Goal: Book appointment/travel/reservation

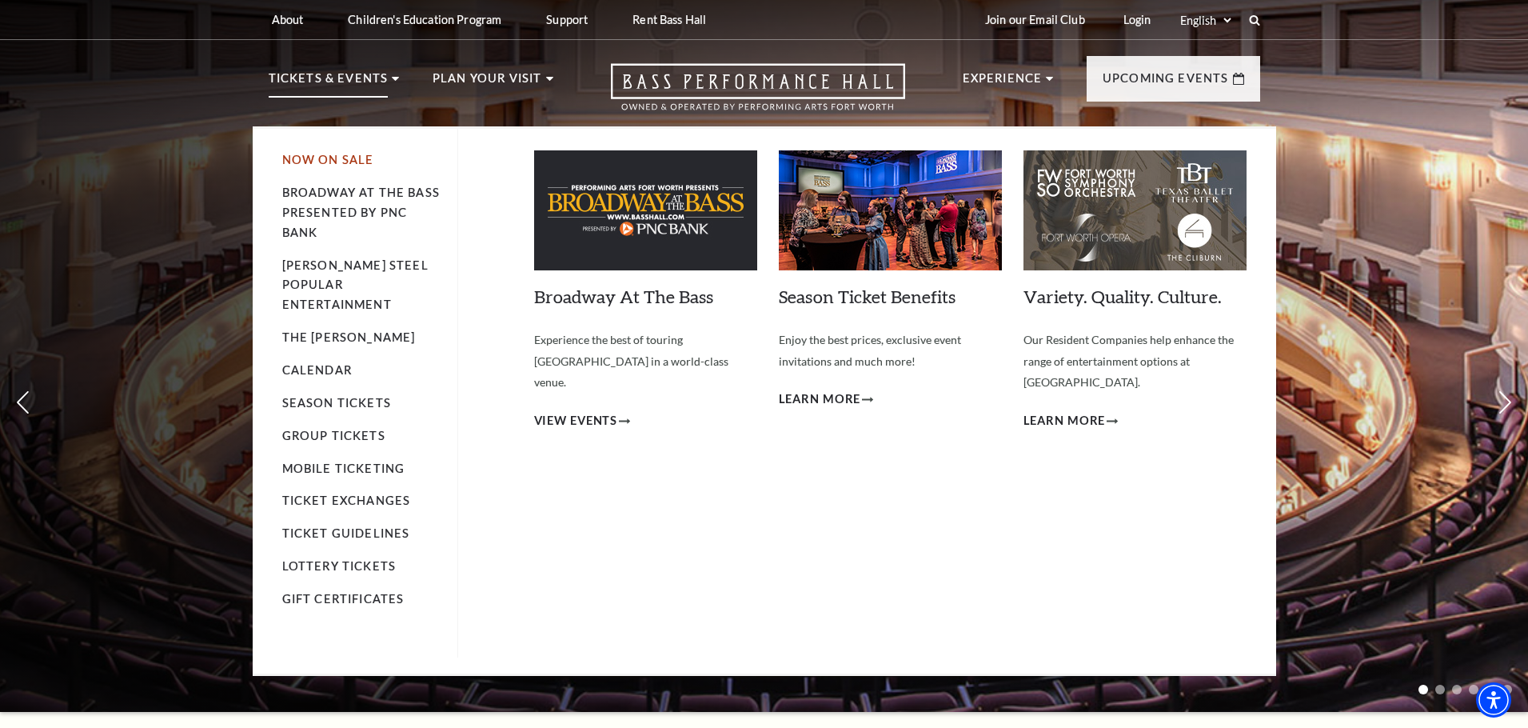
click at [300, 160] on link "Now On Sale" at bounding box center [328, 160] width 92 height 14
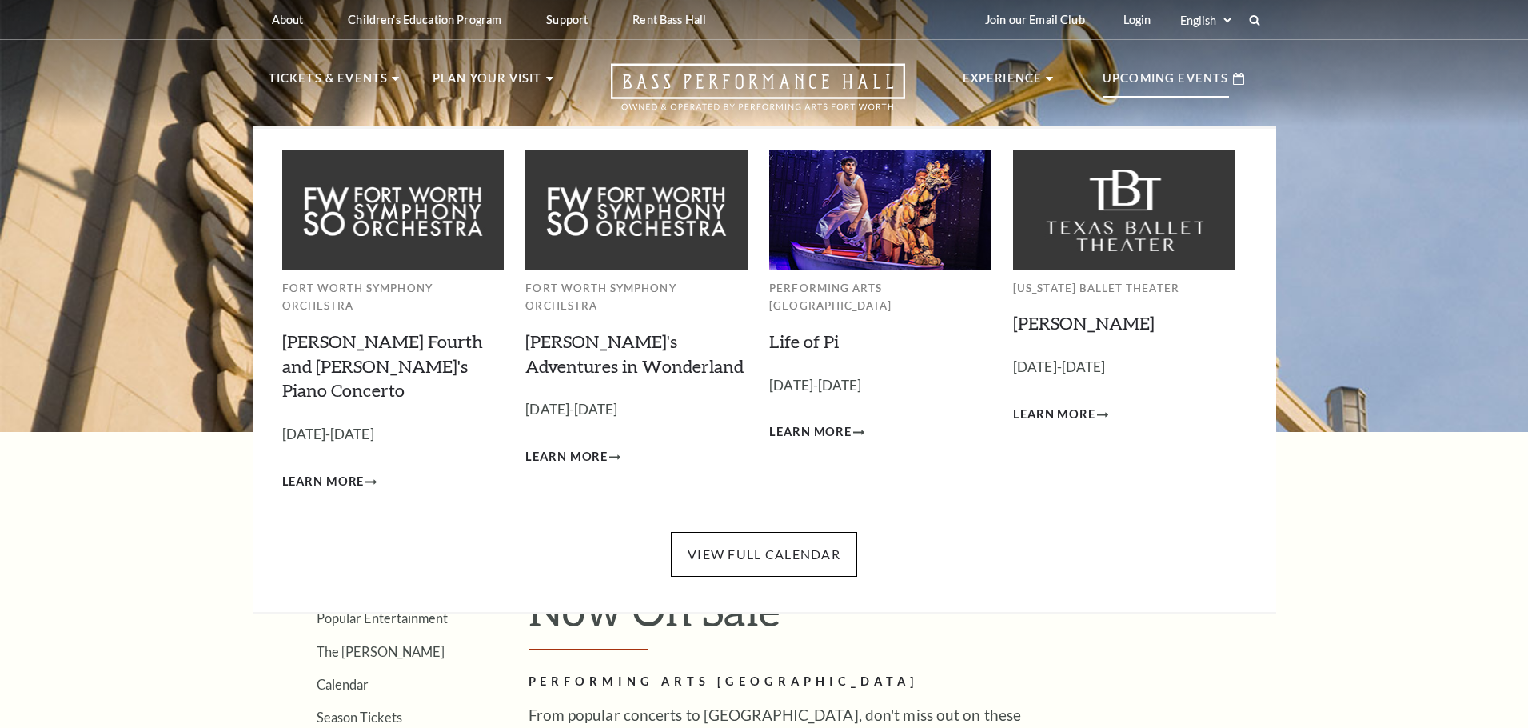
click at [1131, 77] on p "Upcoming Events" at bounding box center [1166, 83] width 126 height 29
click at [1176, 74] on p "Upcoming Events" at bounding box center [1166, 83] width 126 height 29
click at [827, 532] on link "View Full Calendar" at bounding box center [764, 554] width 186 height 45
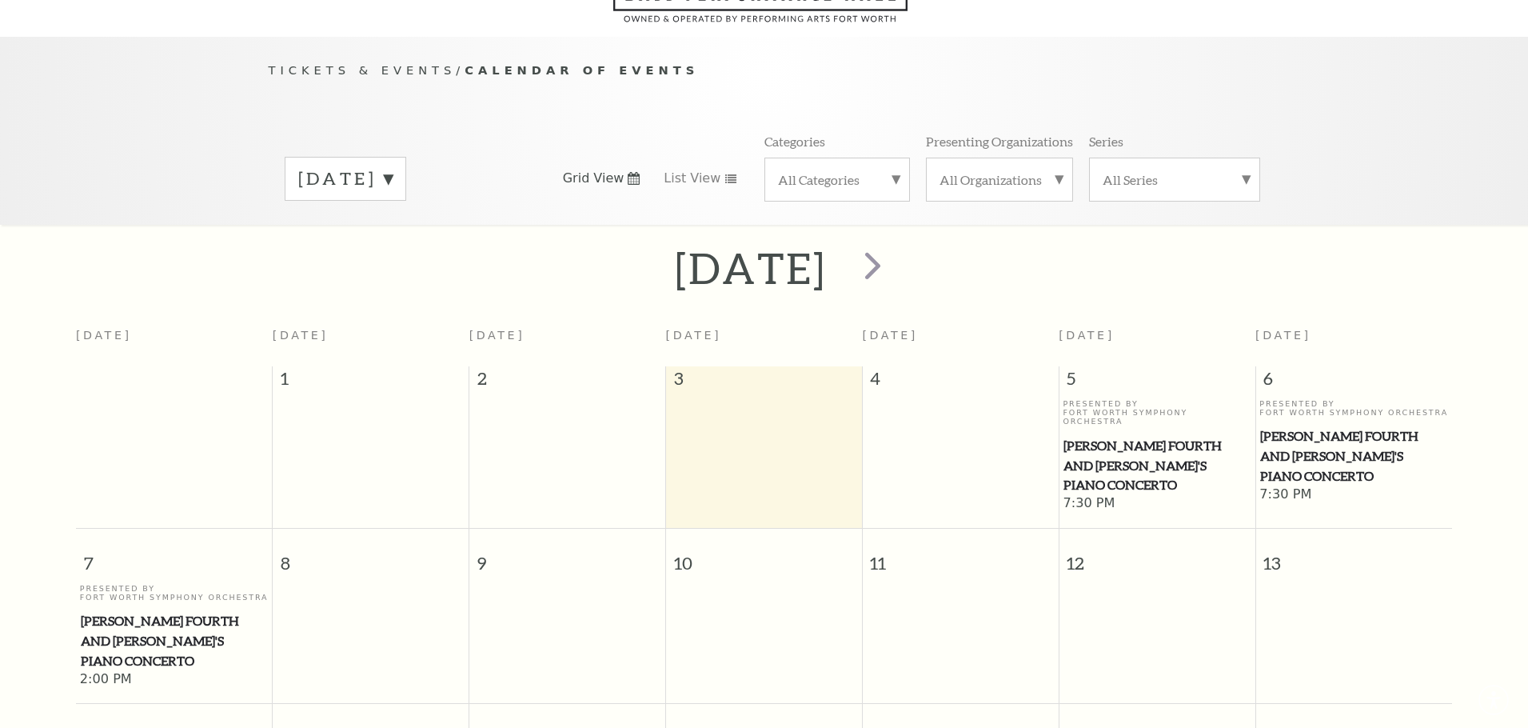
scroll to position [142, 0]
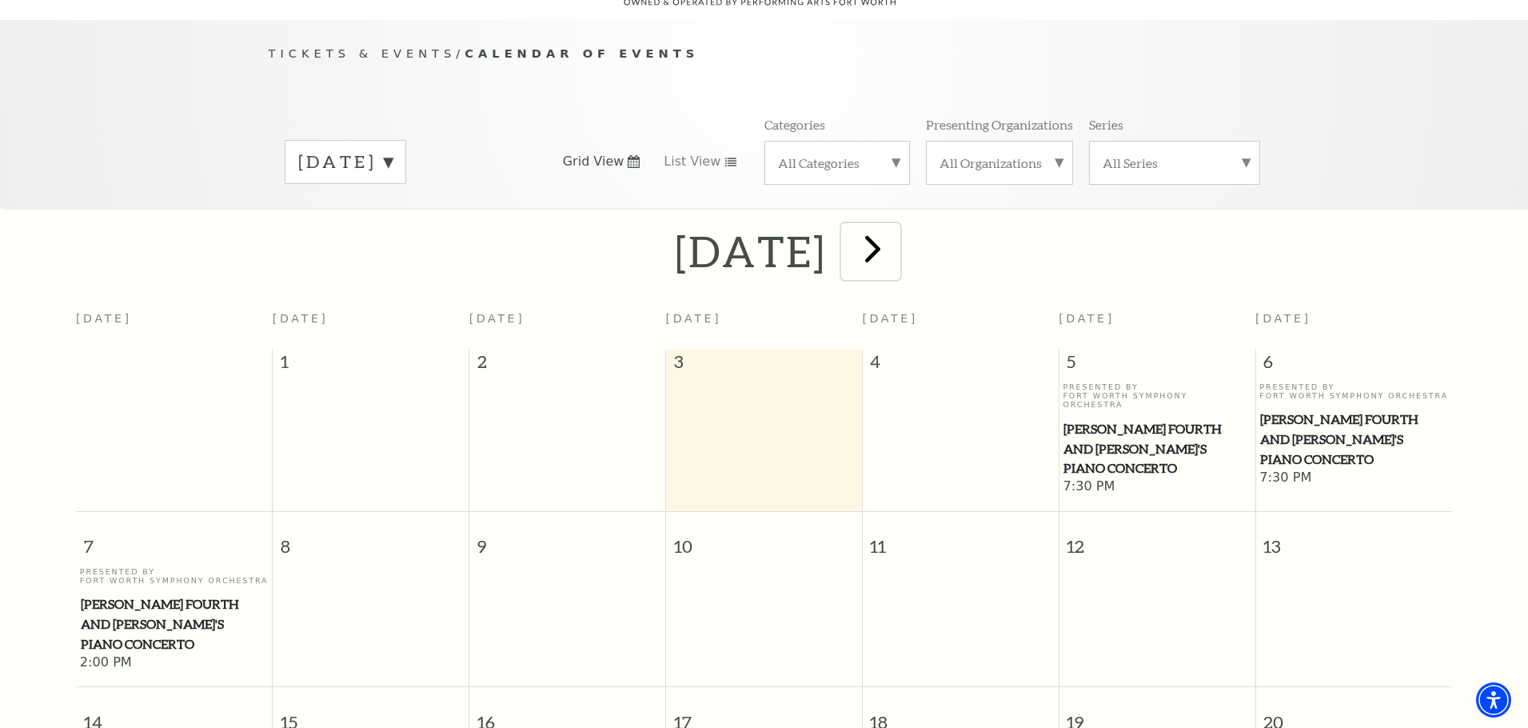
click at [896, 238] on span "next" at bounding box center [873, 249] width 46 height 46
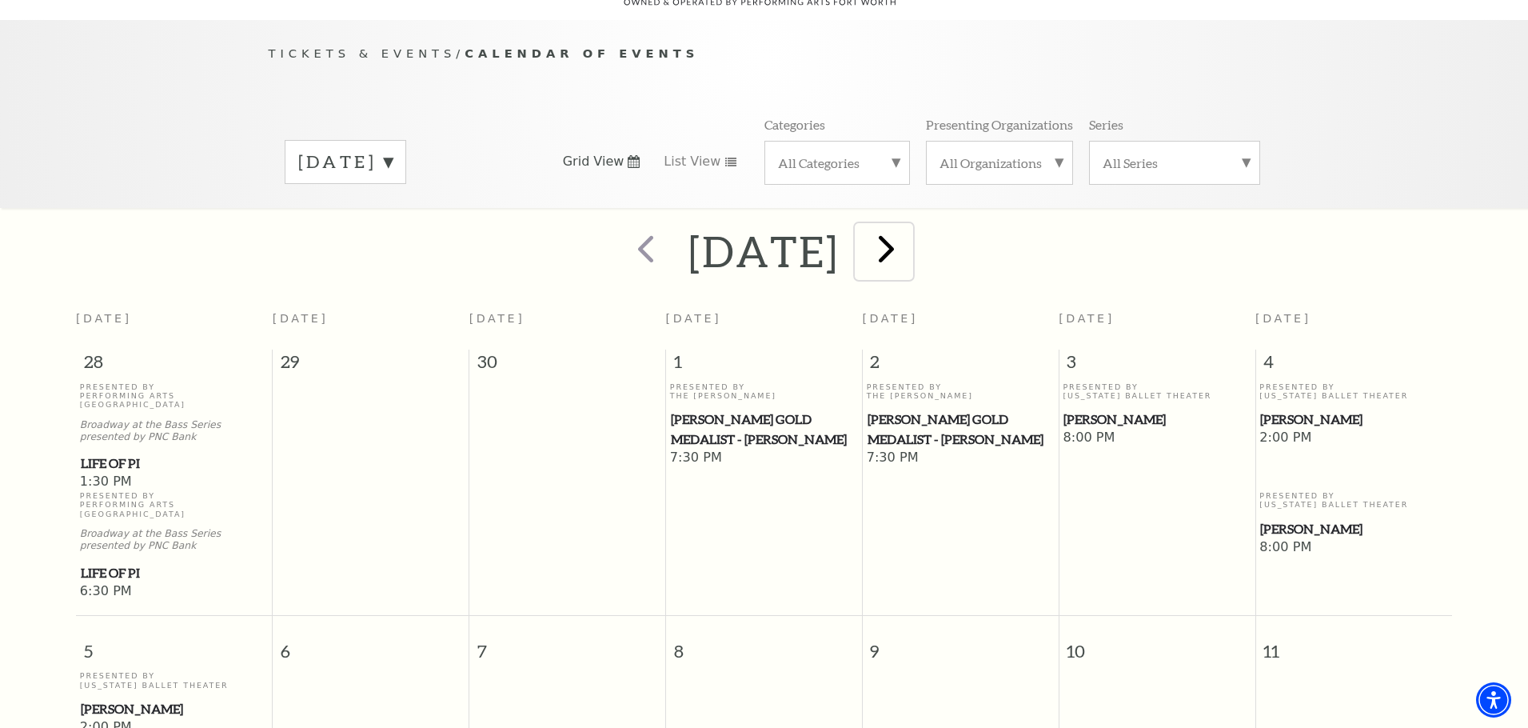
click at [909, 235] on span "next" at bounding box center [887, 249] width 46 height 46
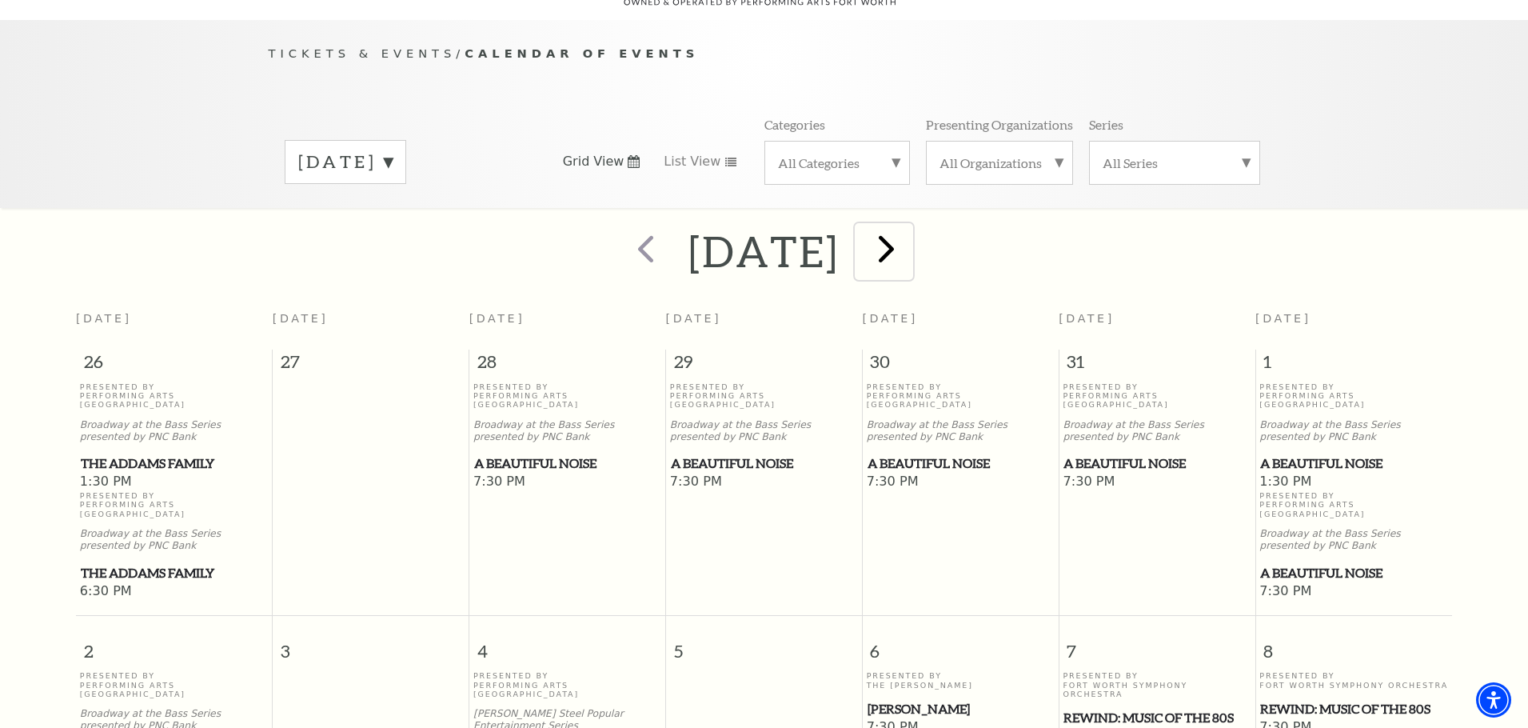
click at [909, 235] on span "next" at bounding box center [887, 249] width 46 height 46
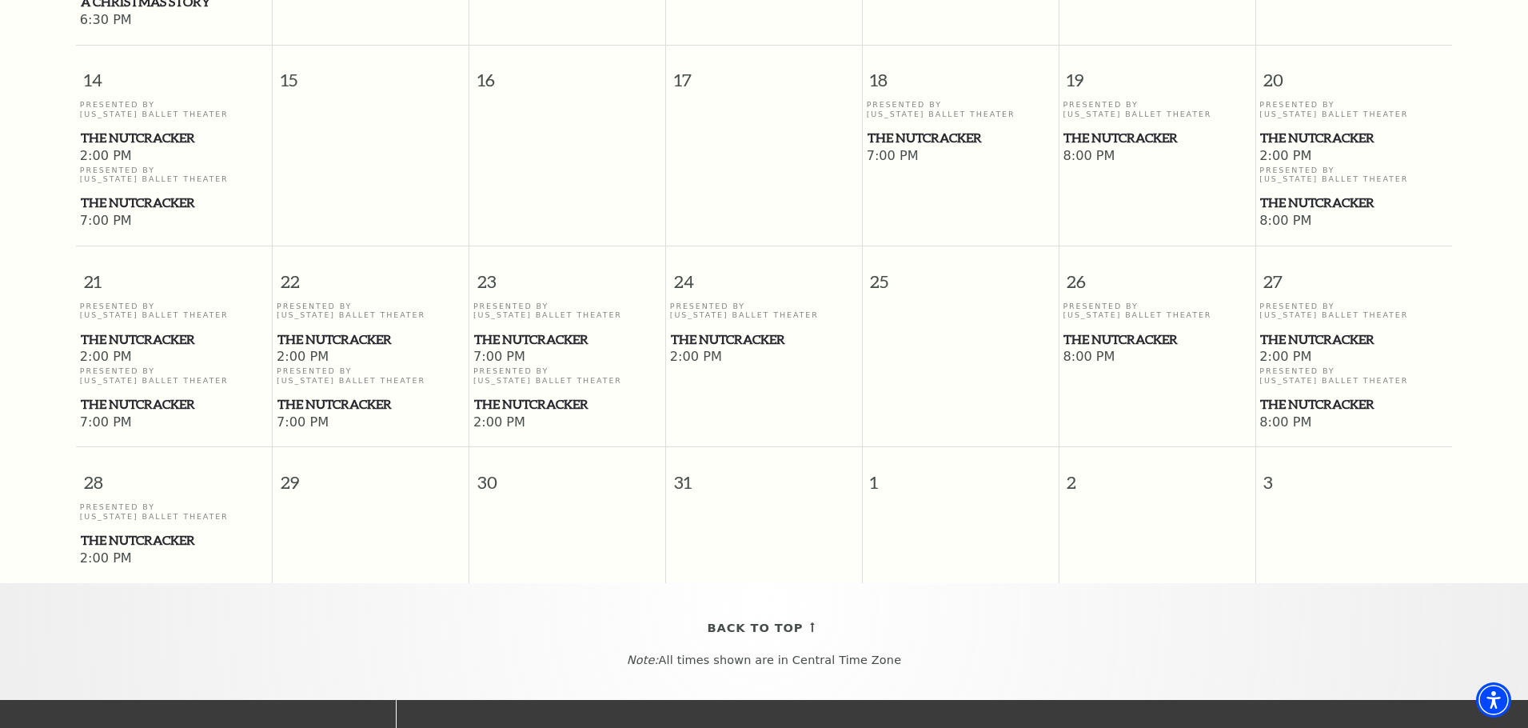
scroll to position [941, 0]
